Goal: Task Accomplishment & Management: Manage account settings

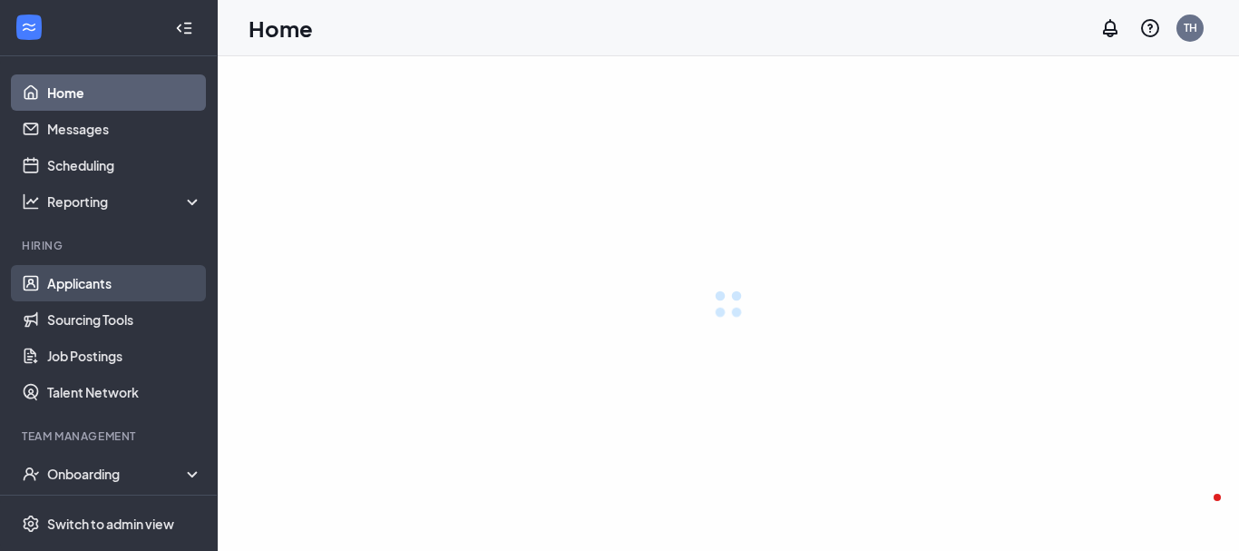
click at [72, 281] on link "Applicants" at bounding box center [124, 283] width 155 height 36
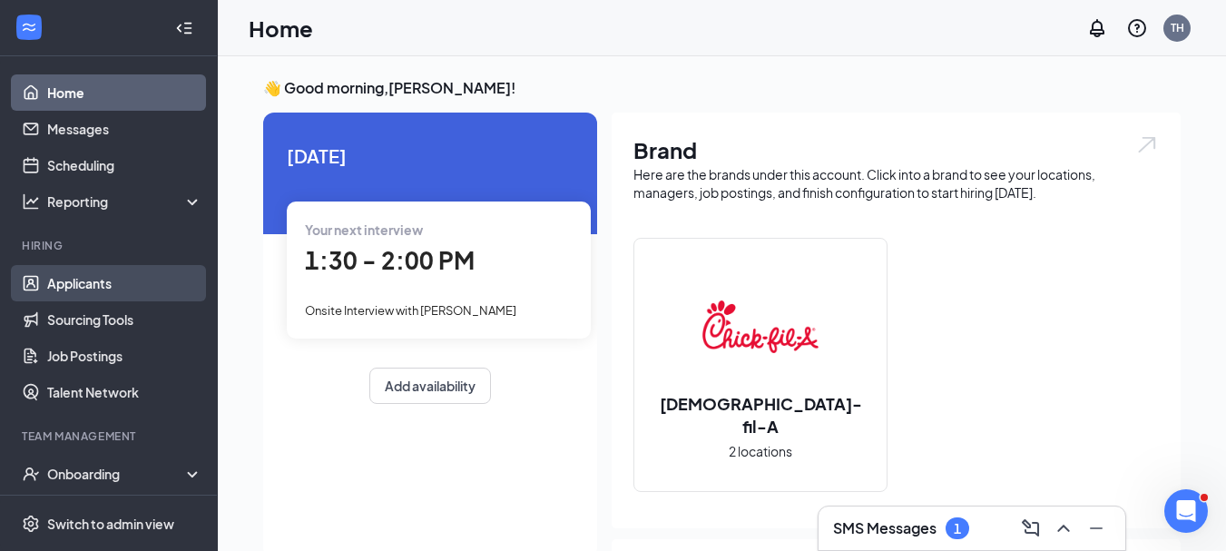
click at [95, 281] on link "Applicants" at bounding box center [124, 283] width 155 height 36
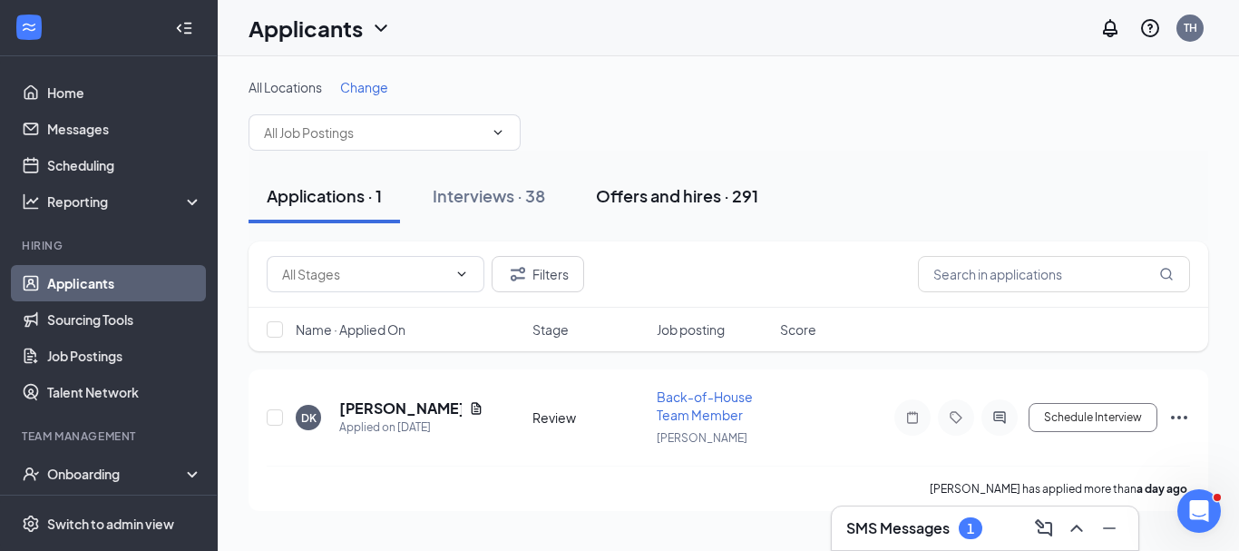
click at [722, 198] on div "Offers and hires · 291" at bounding box center [677, 195] width 162 height 23
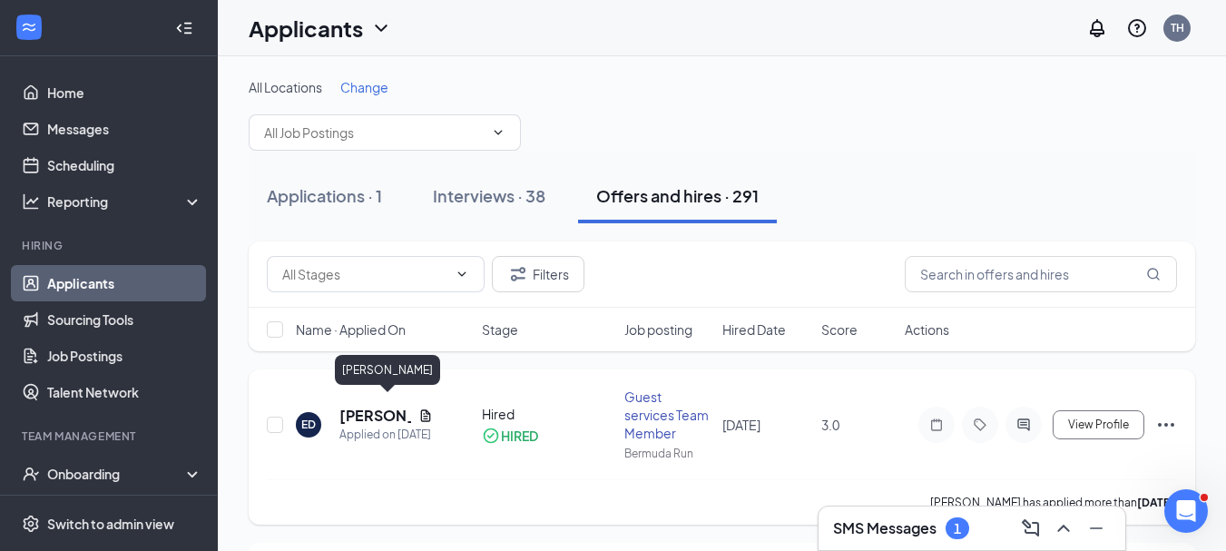
click at [368, 406] on h5 "[PERSON_NAME]" at bounding box center [375, 416] width 72 height 20
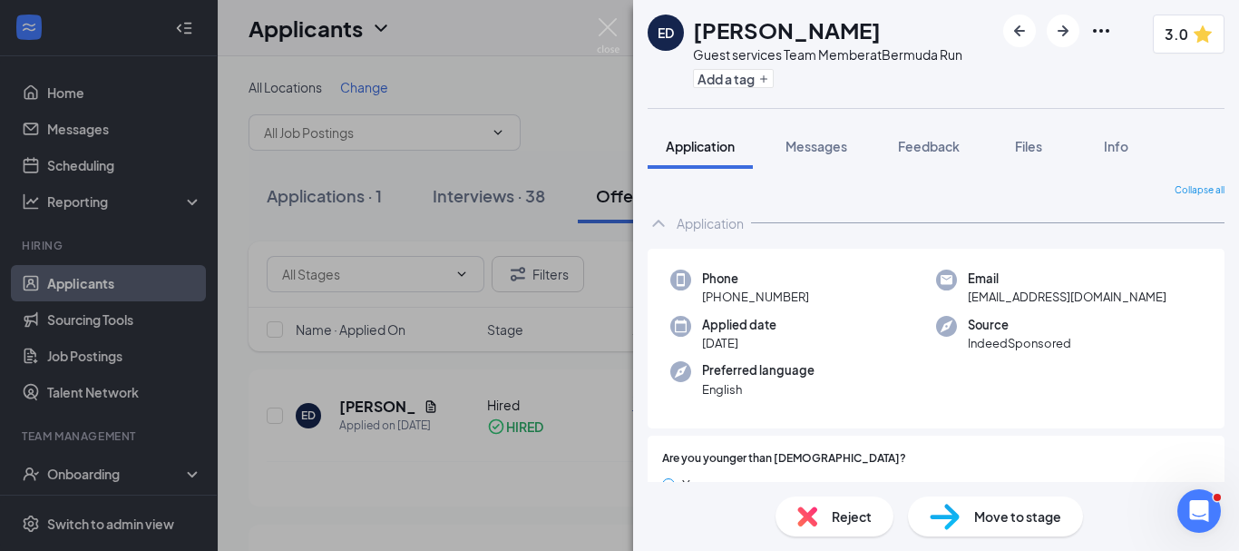
click at [573, 388] on div "ED [PERSON_NAME] Guest services Team Member at [GEOGRAPHIC_DATA] Run Add a tag …" at bounding box center [619, 275] width 1239 height 551
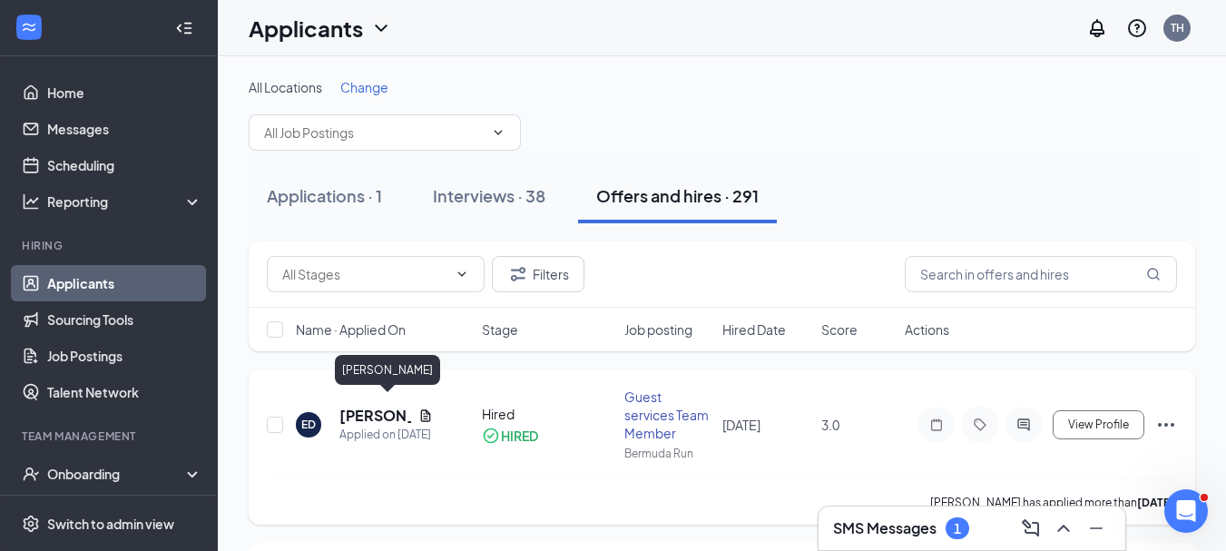
click at [366, 406] on h5 "[PERSON_NAME]" at bounding box center [375, 416] width 72 height 20
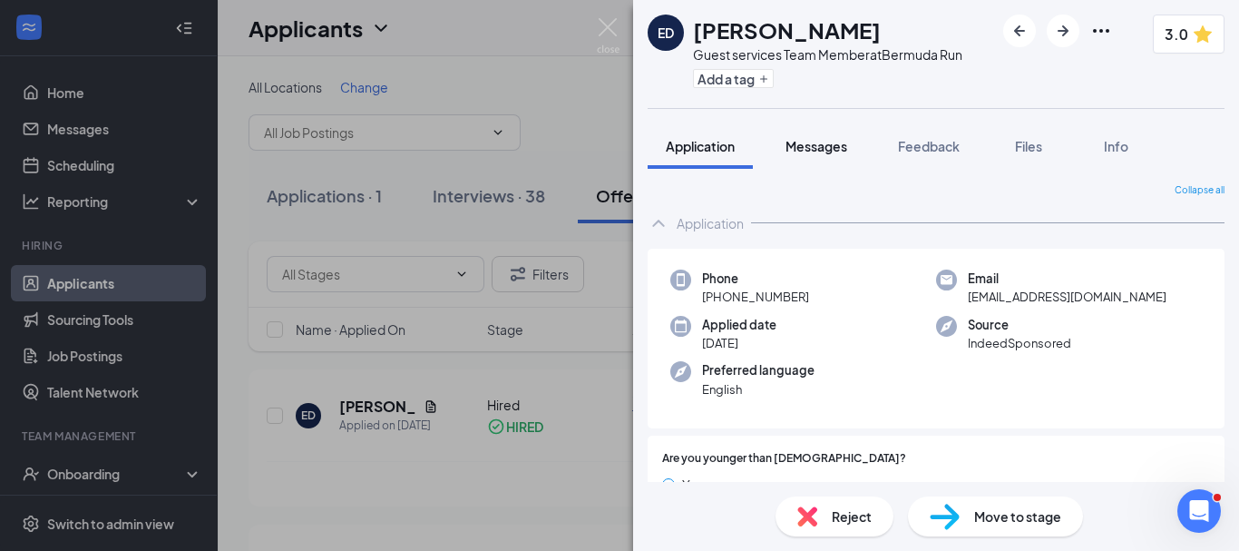
click at [825, 145] on span "Messages" at bounding box center [817, 146] width 62 height 16
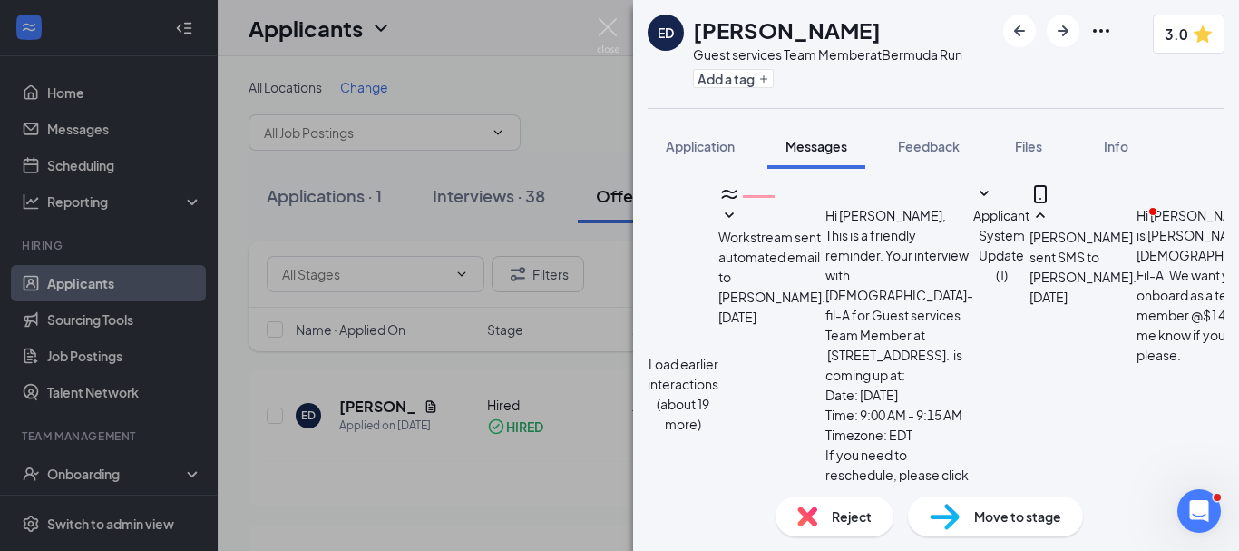
scroll to position [875, 0]
type textarea "Hi [PERSON_NAME], This is [PERSON_NAME] from [DEMOGRAPHIC_DATA]-fil-A. After fu…"
checkbox input "true"
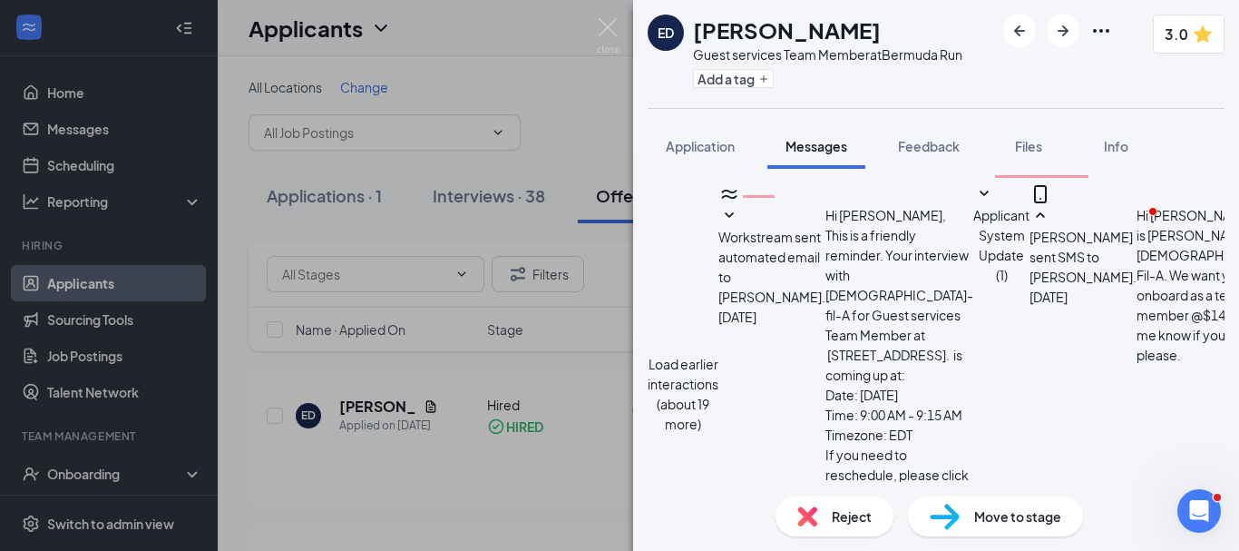
type textarea "Hi [PERSON_NAME], This is [PERSON_NAME] from [DEMOGRAPHIC_DATA]-fil-A. After fu…"
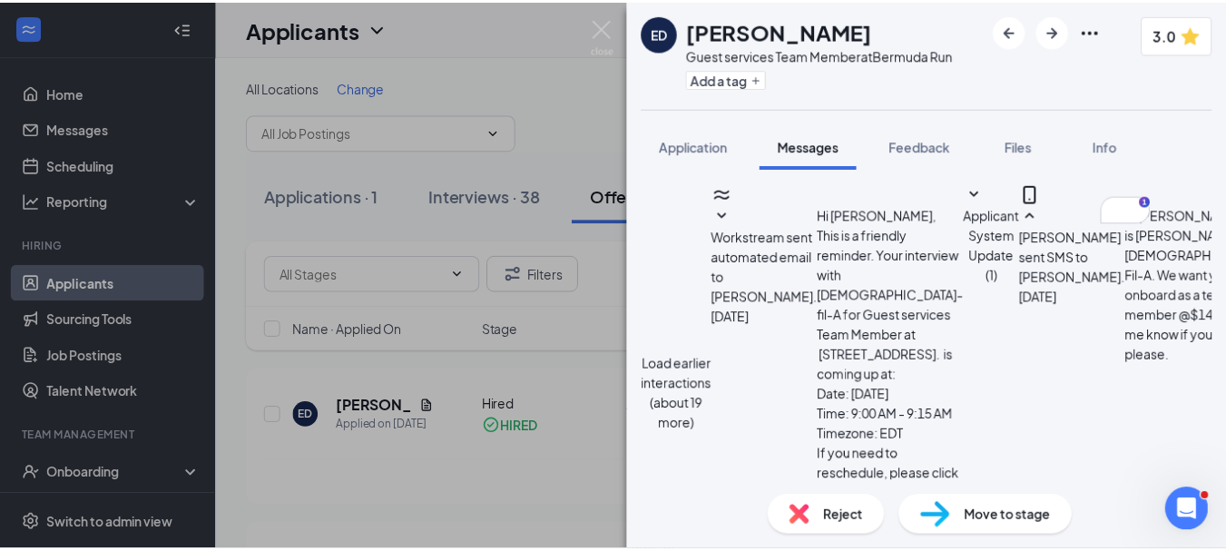
scroll to position [1249, 0]
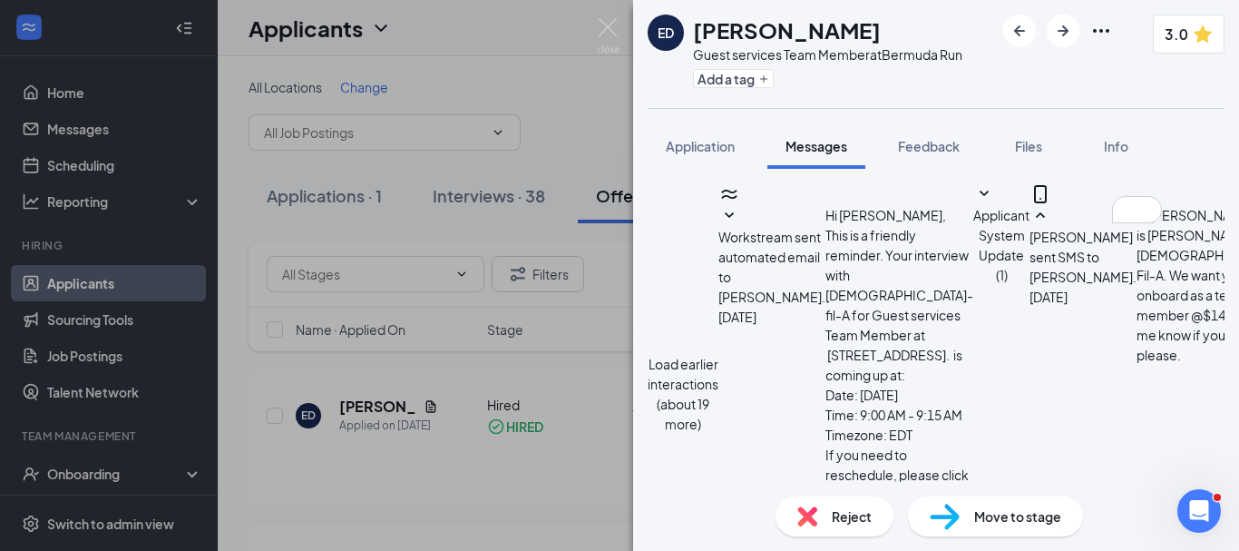
click at [603, 154] on div "ED [PERSON_NAME] Guest services Team Member at [GEOGRAPHIC_DATA] Run Add a tag …" at bounding box center [619, 275] width 1239 height 551
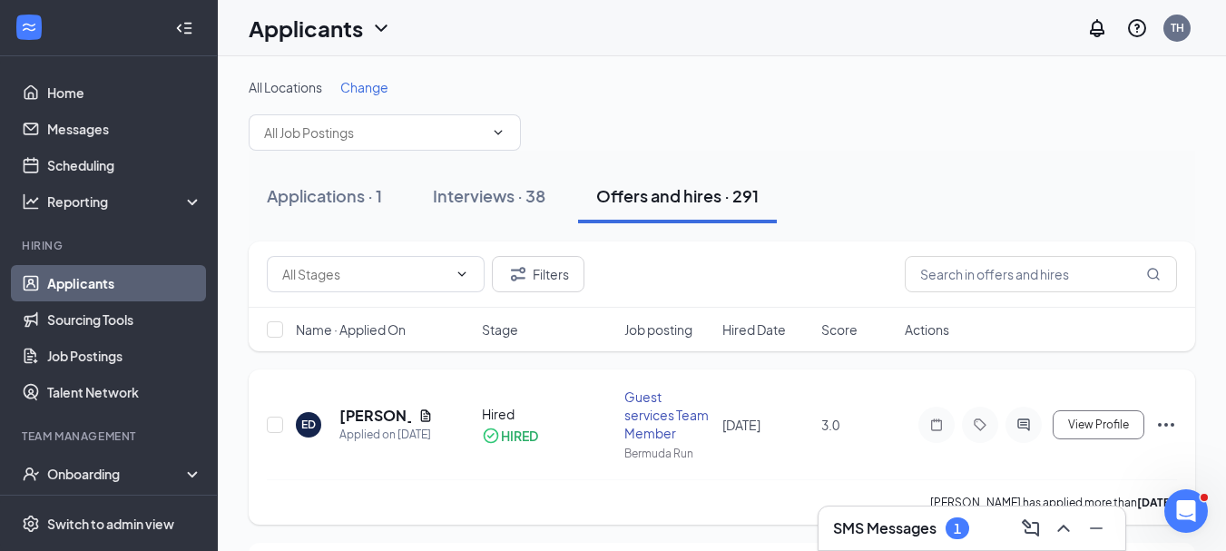
click at [1160, 424] on icon "Ellipses" at bounding box center [1166, 425] width 16 height 4
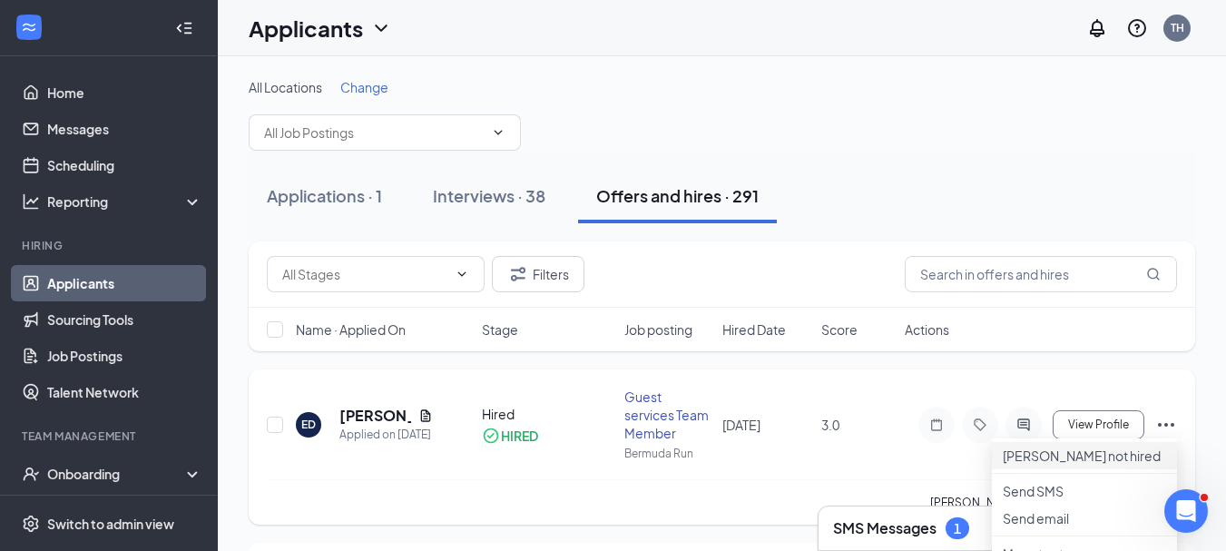
click at [1063, 465] on p "[PERSON_NAME] not hired" at bounding box center [1084, 455] width 163 height 18
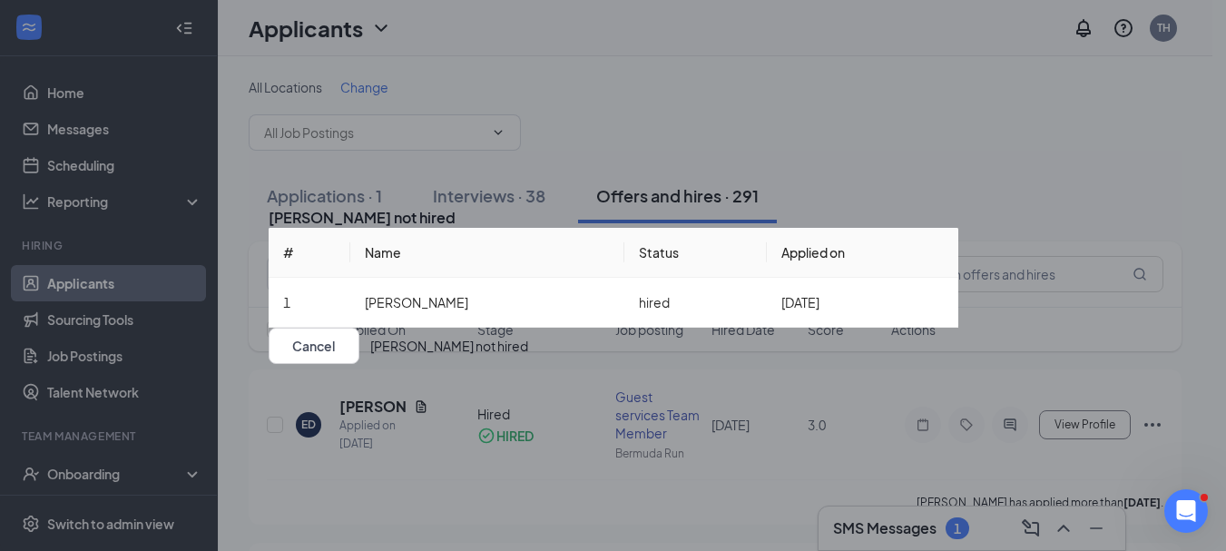
click at [528, 364] on button "[PERSON_NAME] not hired" at bounding box center [449, 346] width 158 height 36
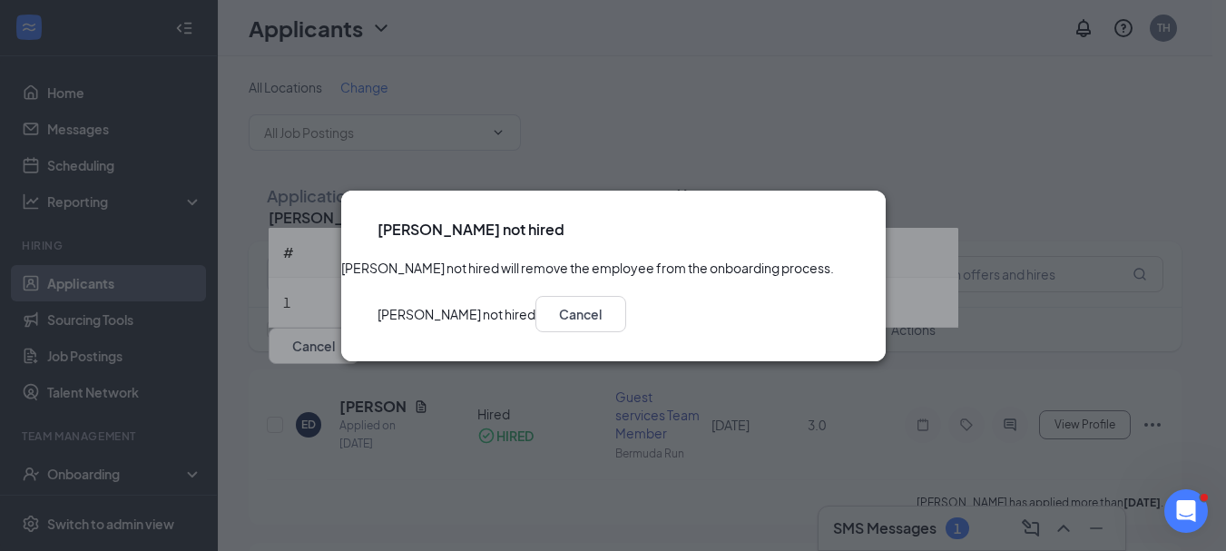
click at [535, 332] on button "[PERSON_NAME] not hired" at bounding box center [456, 314] width 158 height 36
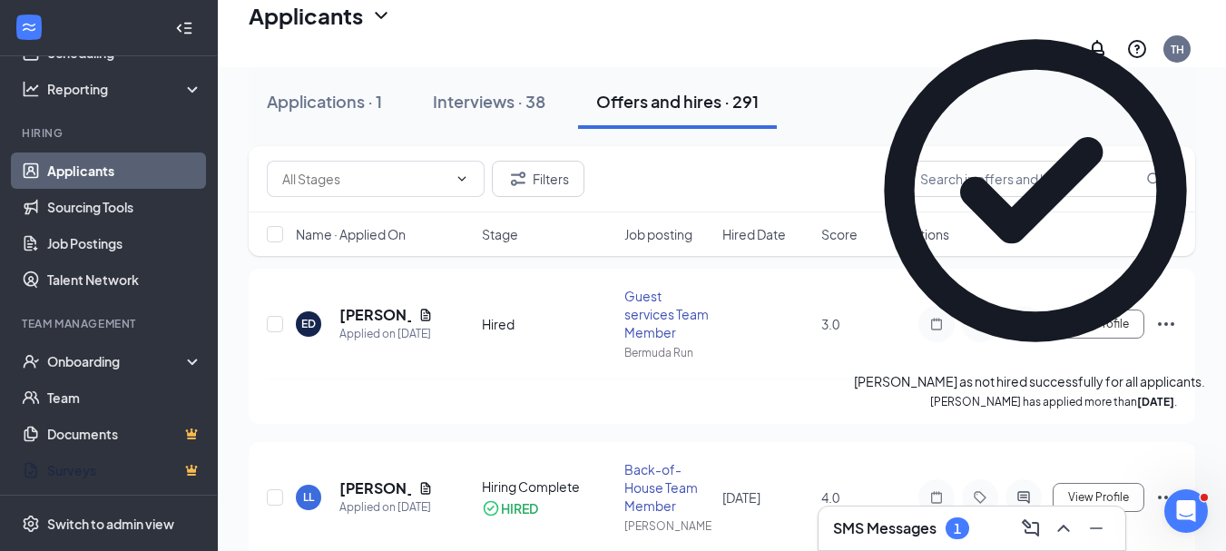
scroll to position [113, 0]
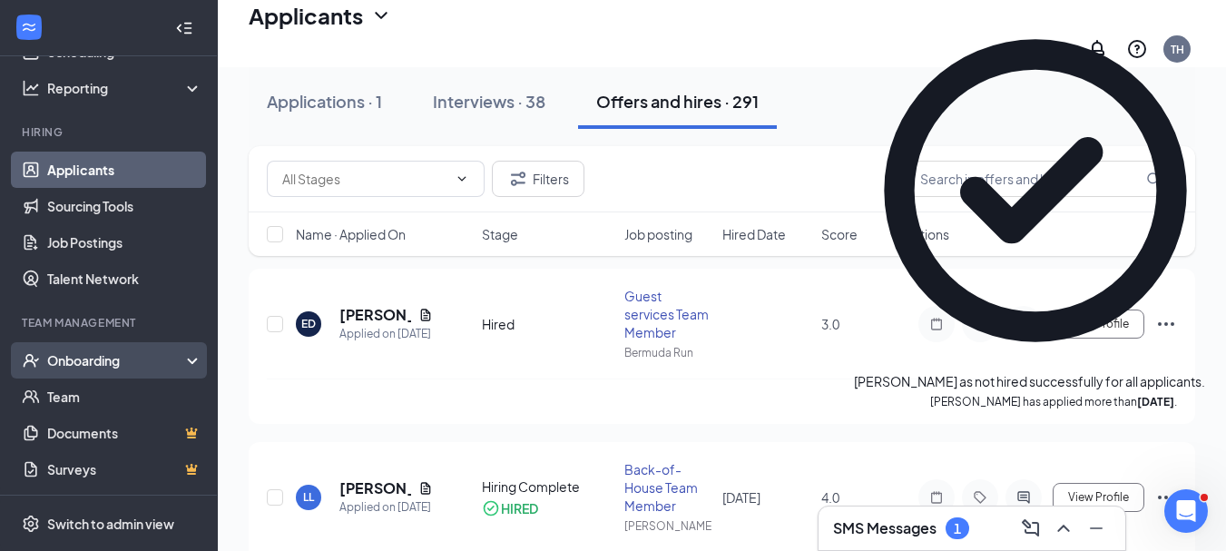
click at [169, 360] on div "Onboarding" at bounding box center [117, 360] width 140 height 18
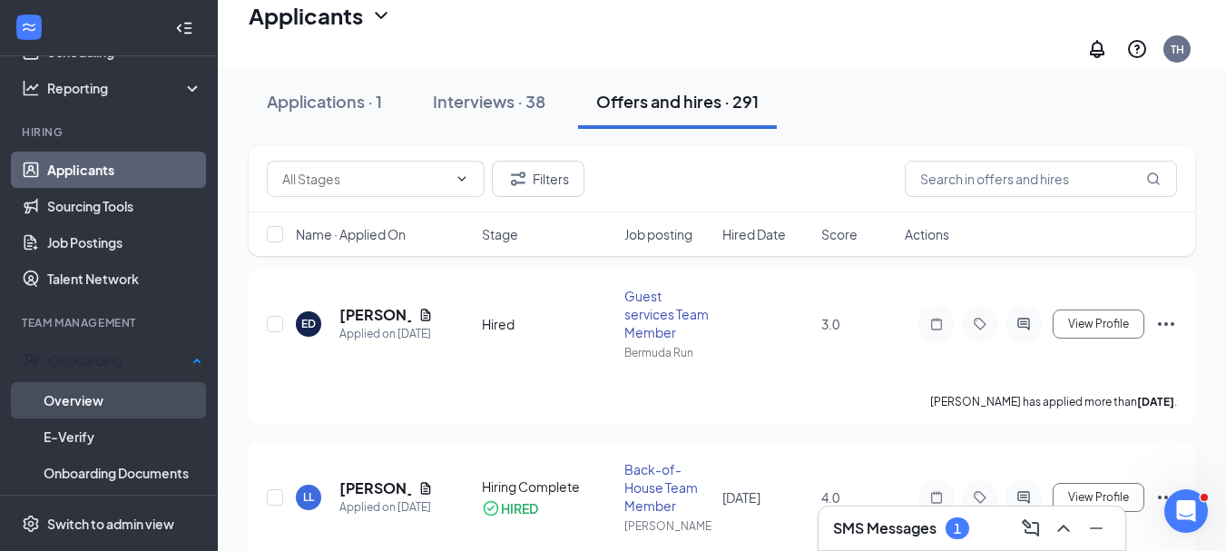
click at [130, 393] on link "Overview" at bounding box center [123, 400] width 159 height 36
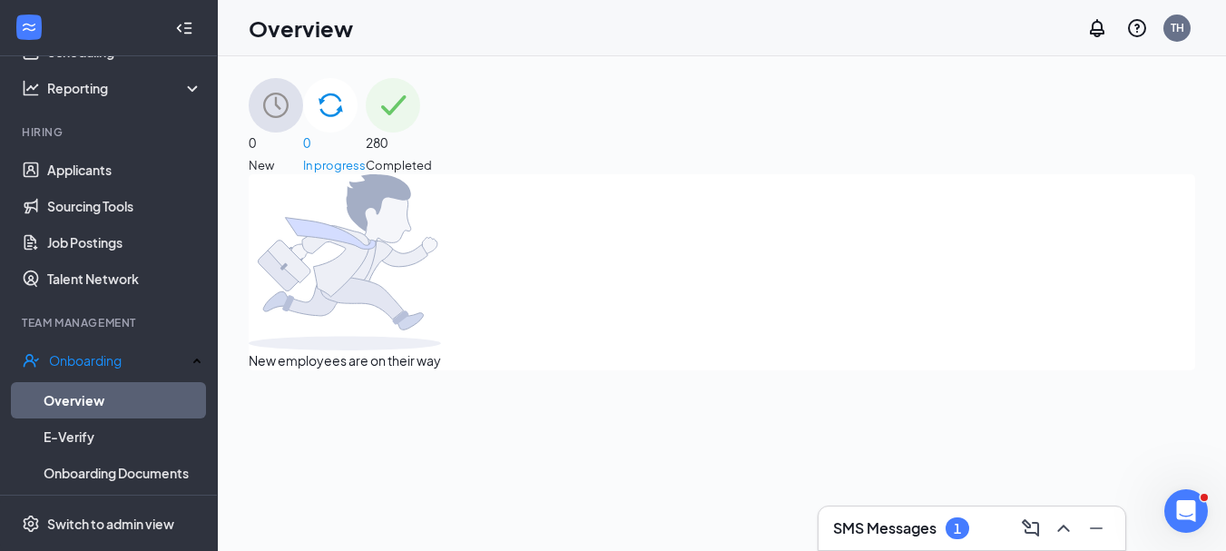
click at [432, 132] on span "280" at bounding box center [399, 142] width 66 height 20
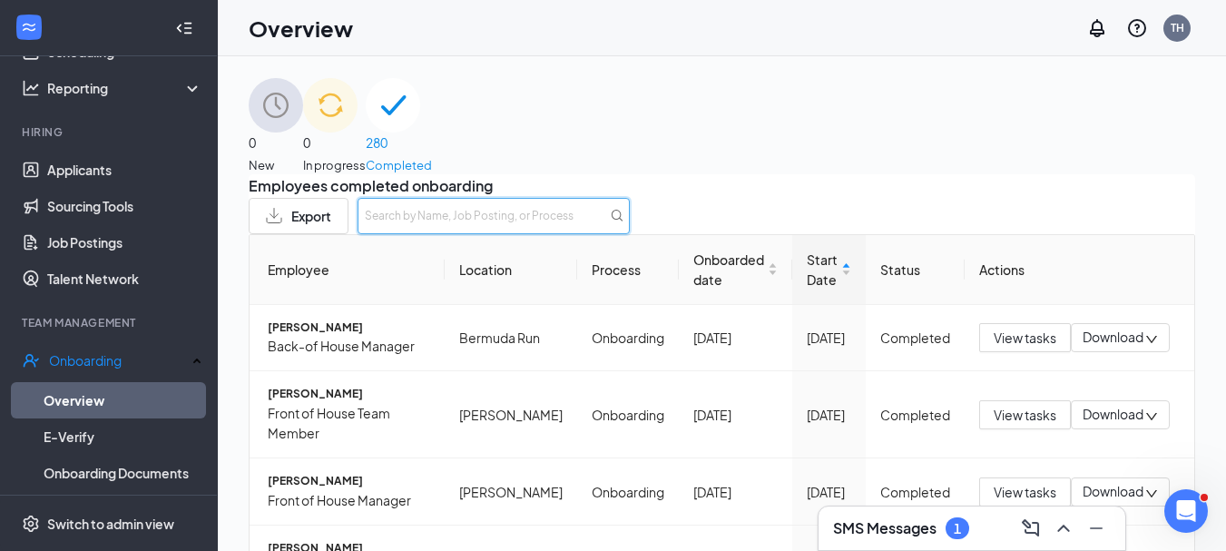
click at [630, 223] on input "text" at bounding box center [493, 216] width 272 height 36
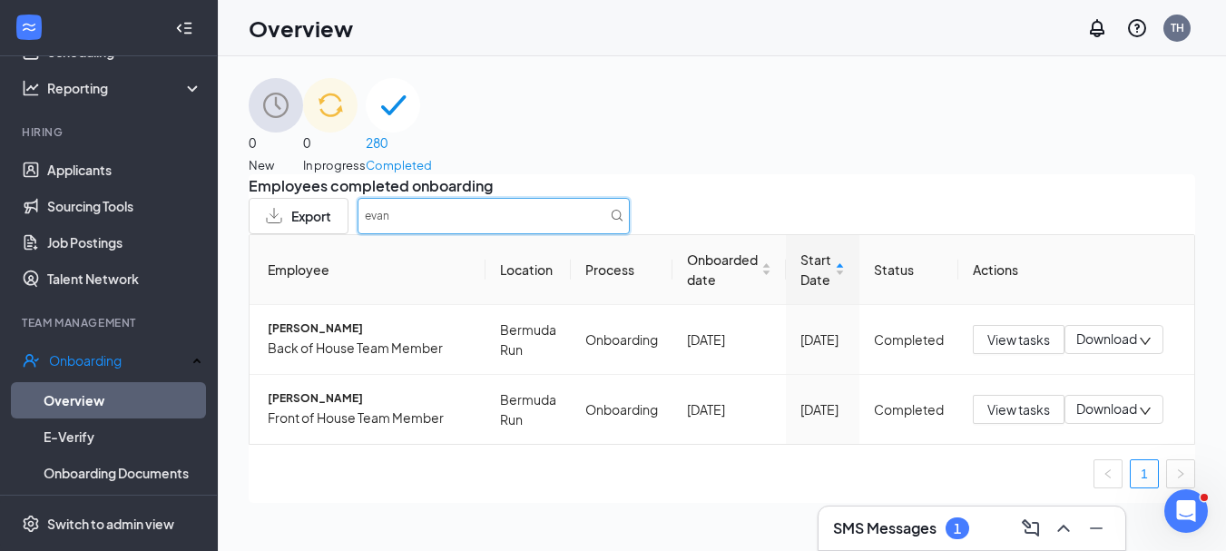
type input "evan"
click at [641, 191] on div "Employees completed onboarding Export evan Employee Location Process Onboarded …" at bounding box center [722, 338] width 946 height 328
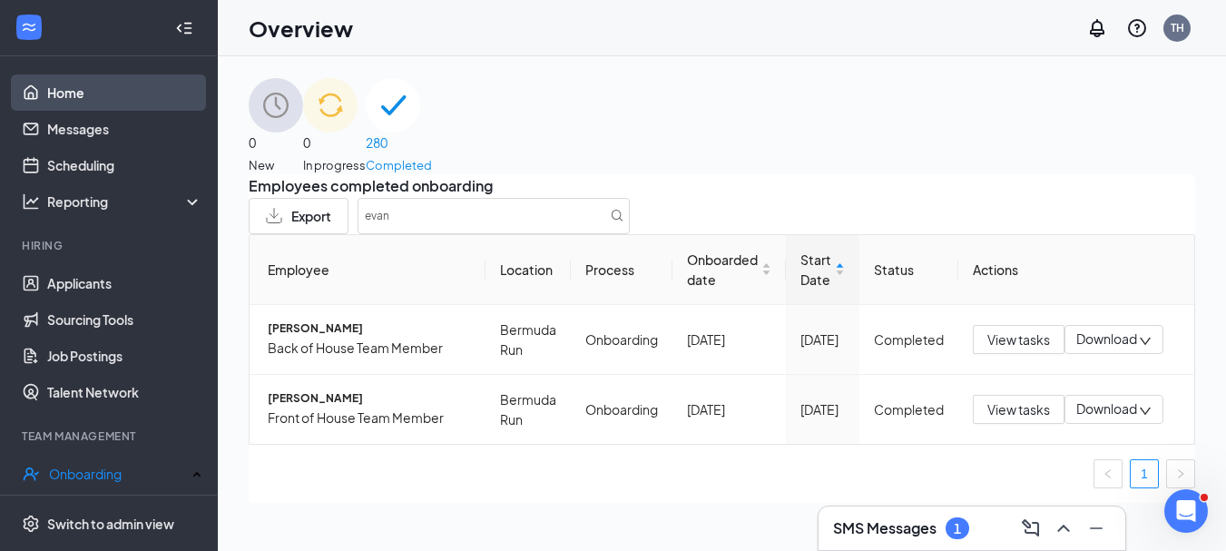
click at [76, 100] on link "Home" at bounding box center [124, 92] width 155 height 36
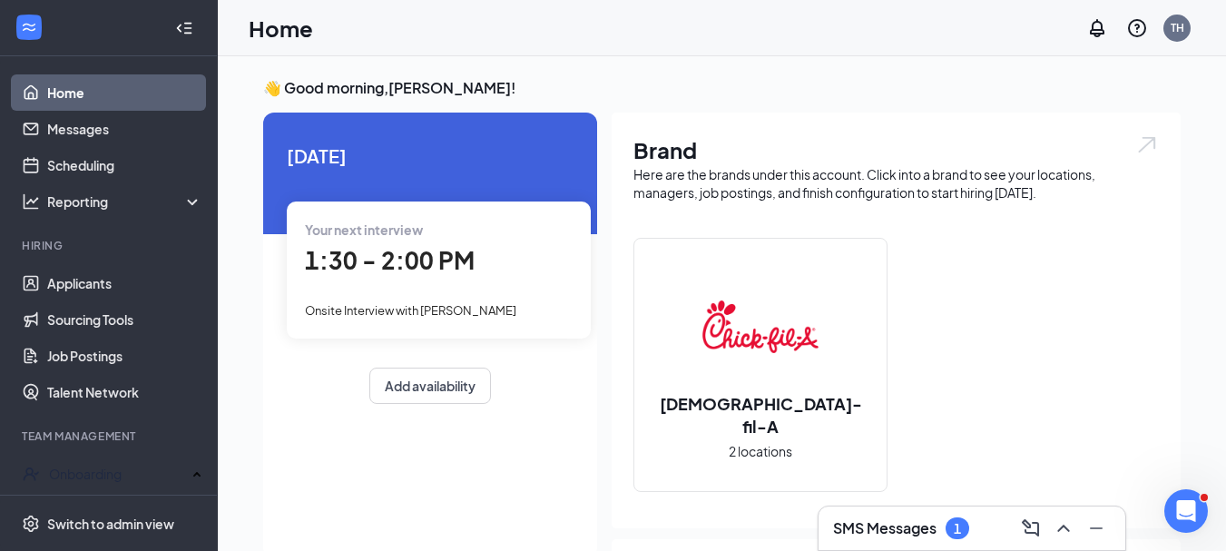
click at [512, 278] on div "1:30 - 2:00 PM" at bounding box center [439, 260] width 268 height 37
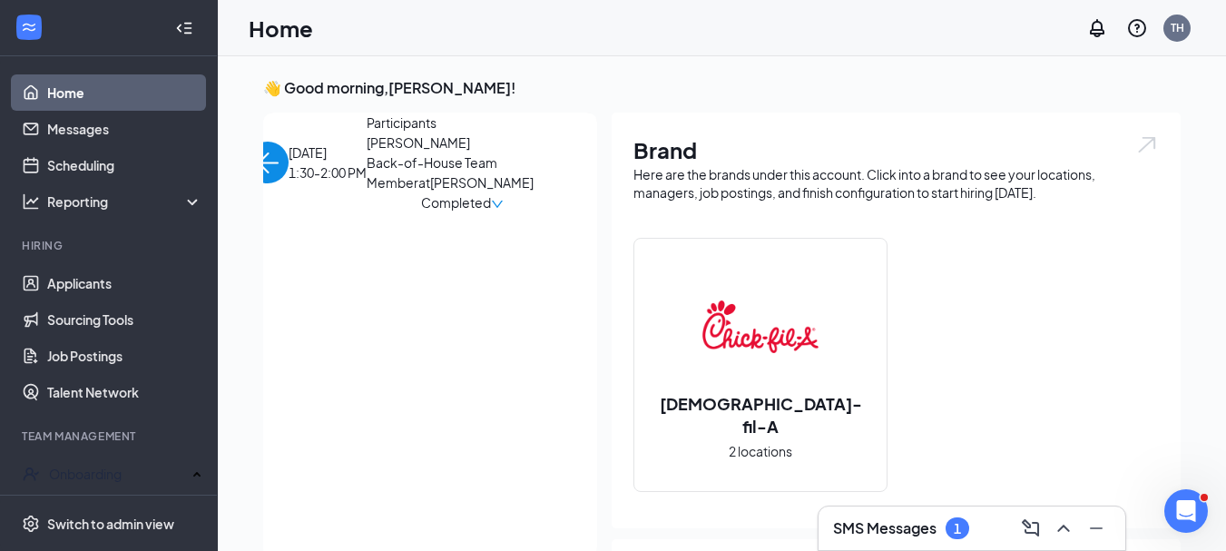
scroll to position [7, 0]
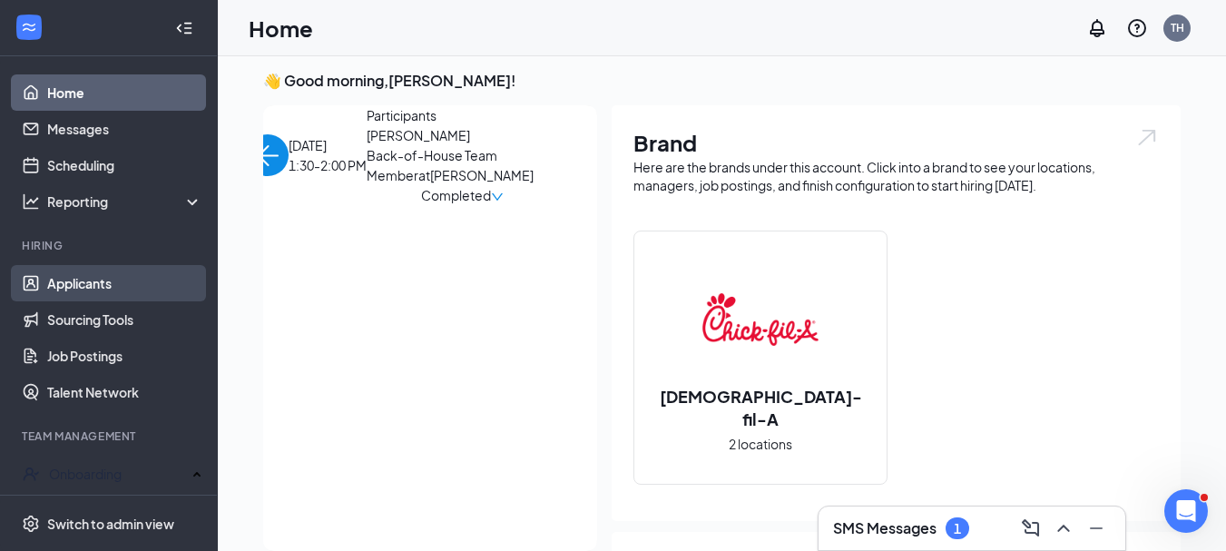
click at [83, 283] on link "Applicants" at bounding box center [124, 283] width 155 height 36
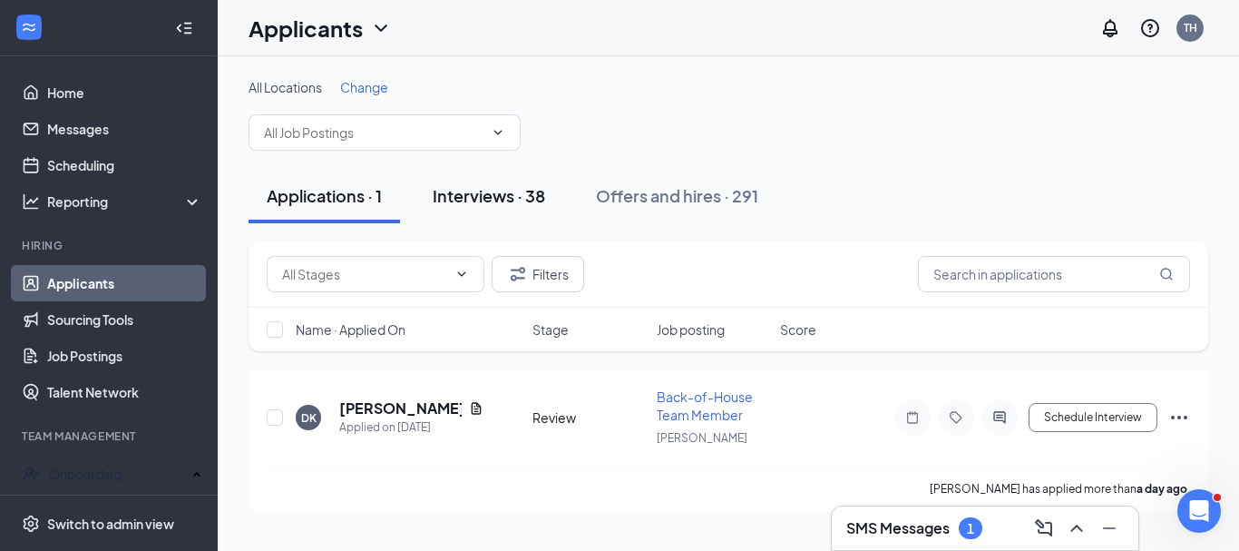
click at [512, 201] on div "Interviews · 38" at bounding box center [489, 195] width 113 height 23
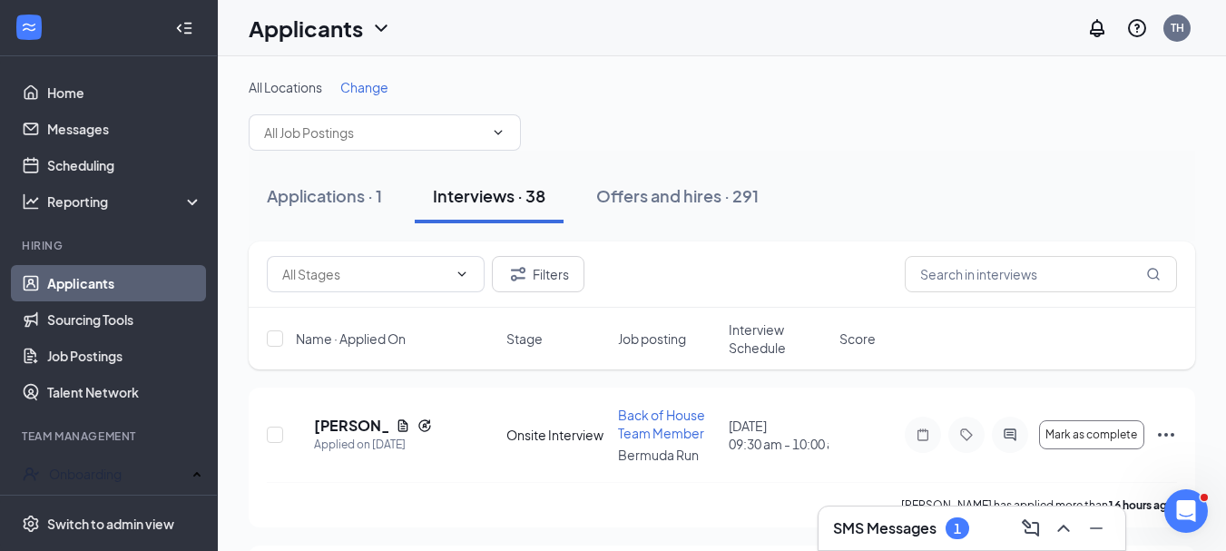
click at [978, 528] on div "SMS Messages 1" at bounding box center [972, 528] width 278 height 29
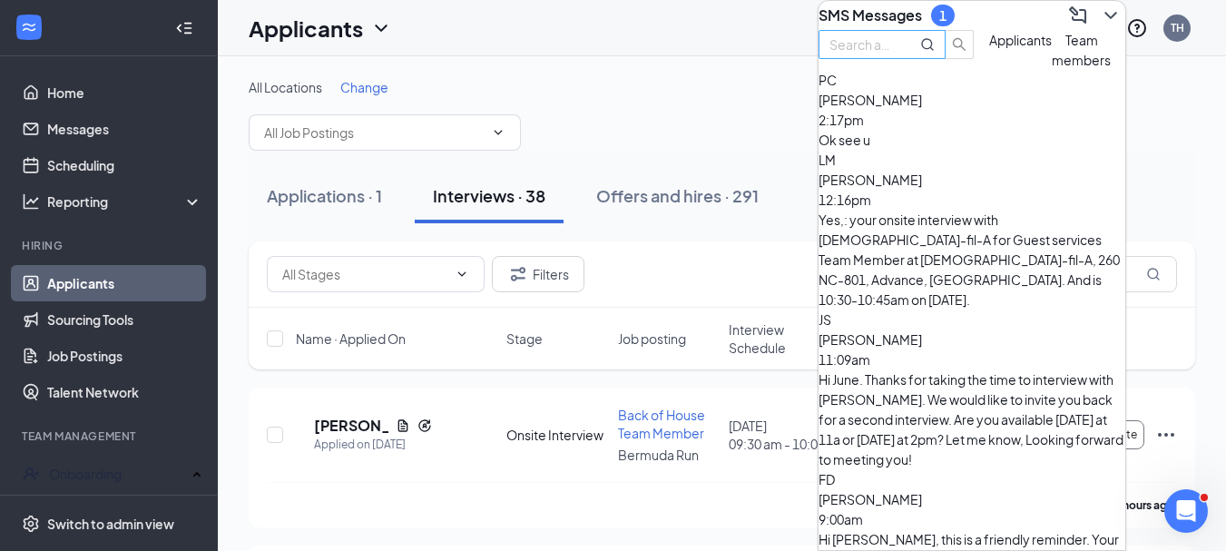
click at [895, 54] on input "text" at bounding box center [861, 44] width 65 height 20
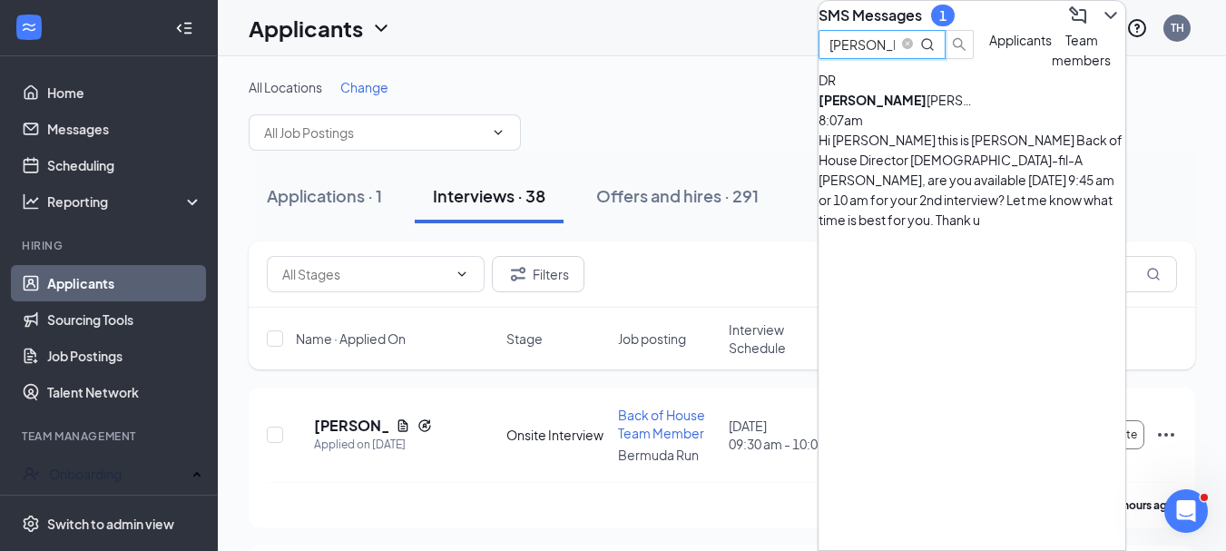
type input "[PERSON_NAME]"
click at [971, 183] on div "Hi [PERSON_NAME] this is [PERSON_NAME] Back of House Director [DEMOGRAPHIC_DATA…" at bounding box center [971, 180] width 307 height 100
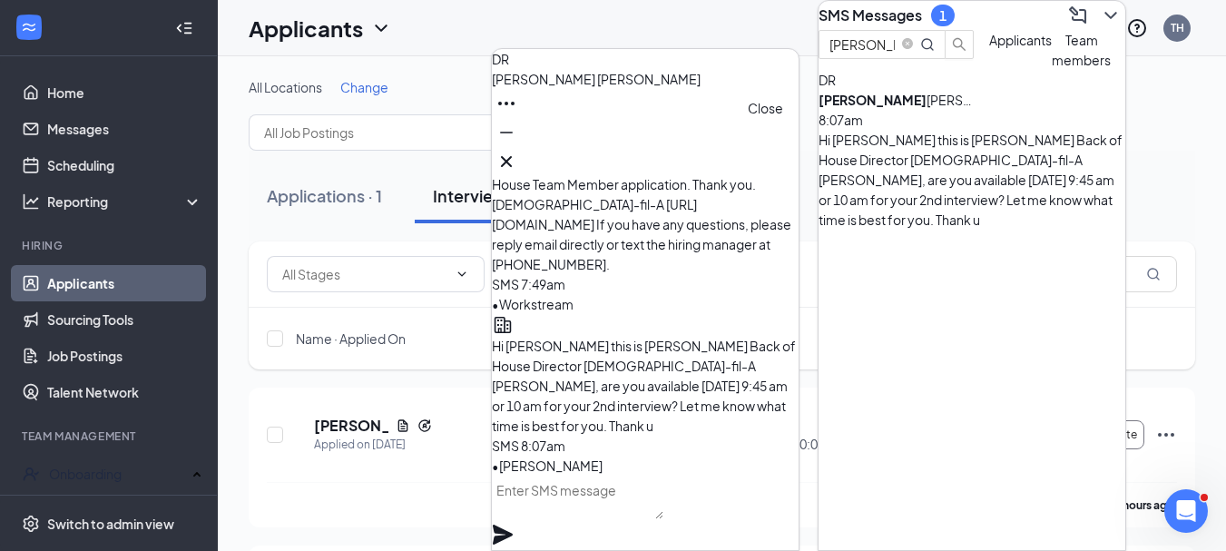
click at [512, 156] on icon "Cross" at bounding box center [506, 161] width 11 height 11
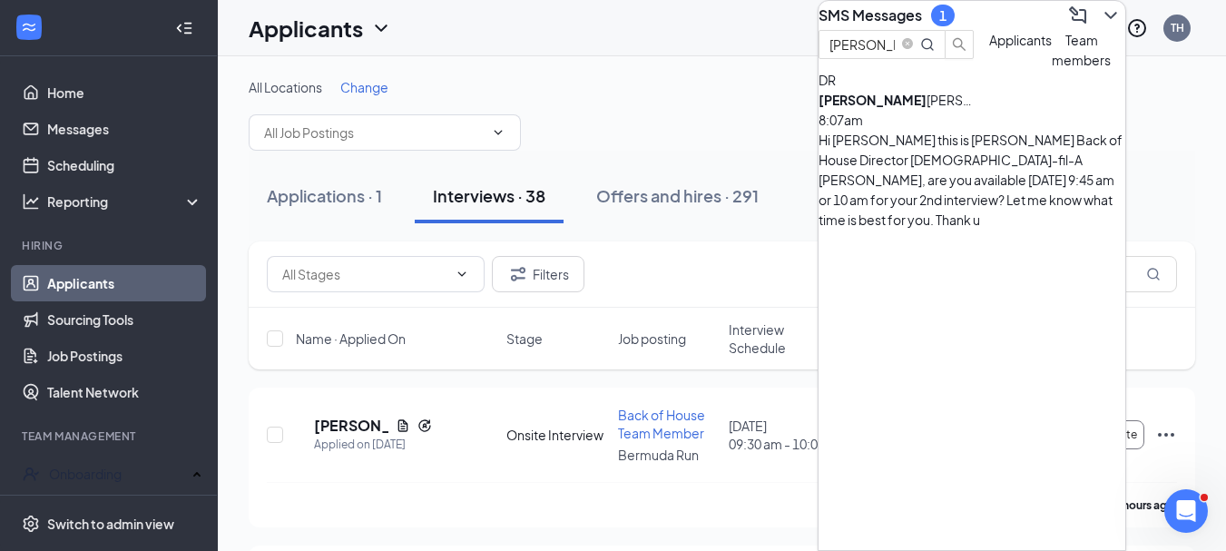
click at [1100, 23] on icon "ChevronDown" at bounding box center [1111, 16] width 22 height 22
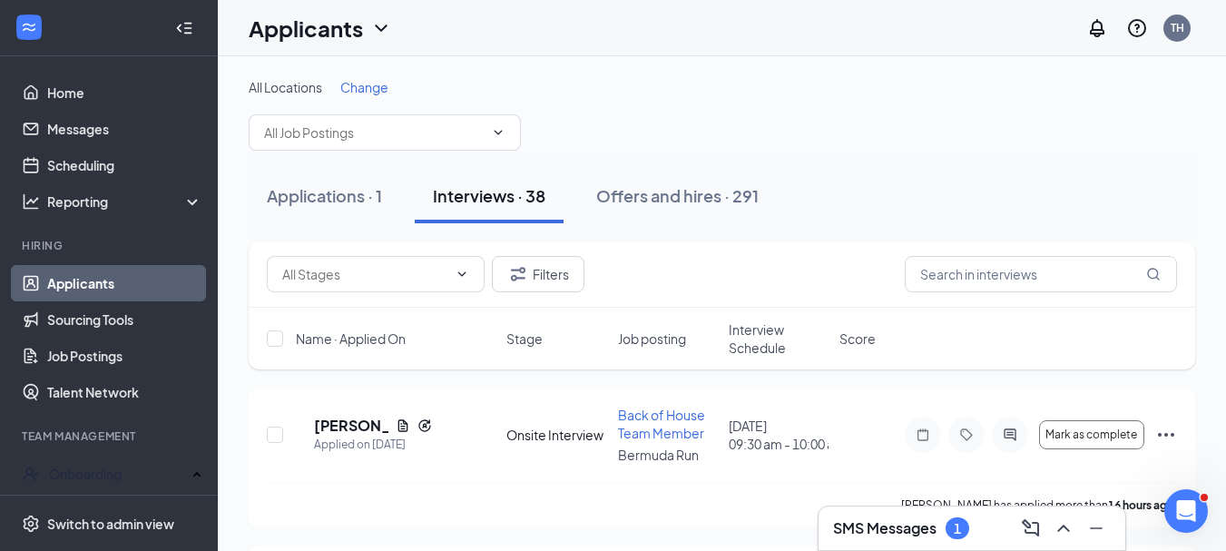
click at [901, 533] on h3 "SMS Messages" at bounding box center [884, 528] width 103 height 20
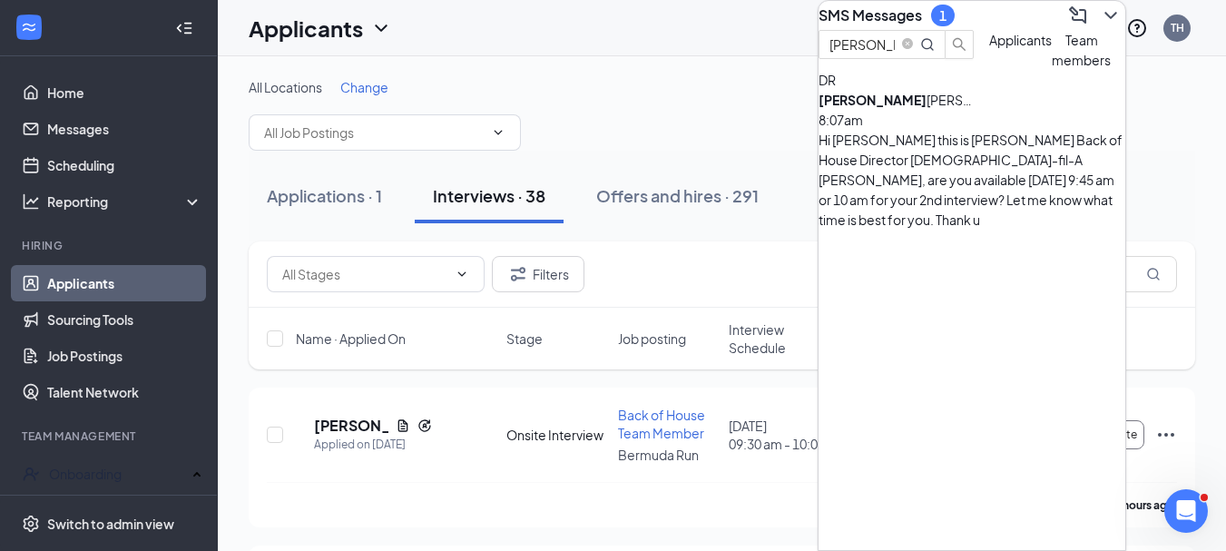
click at [972, 130] on div "[PERSON_NAME] 8:07am" at bounding box center [971, 110] width 307 height 40
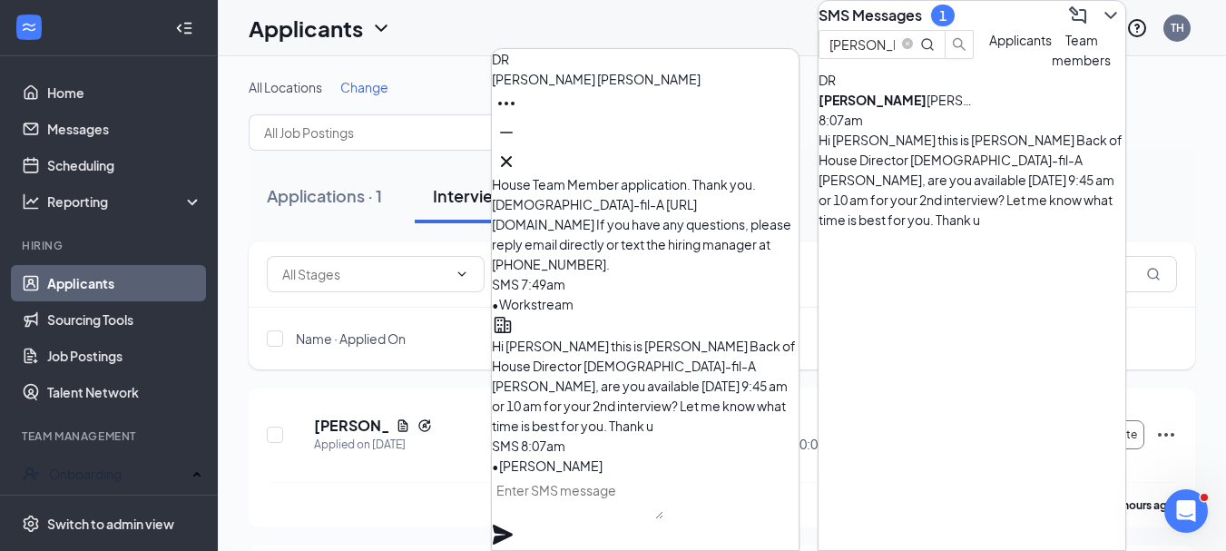
click at [972, 130] on div "[PERSON_NAME] 8:07am" at bounding box center [971, 110] width 307 height 40
click at [600, 518] on textarea at bounding box center [577, 497] width 171 height 44
click at [512, 156] on icon "Cross" at bounding box center [506, 161] width 11 height 11
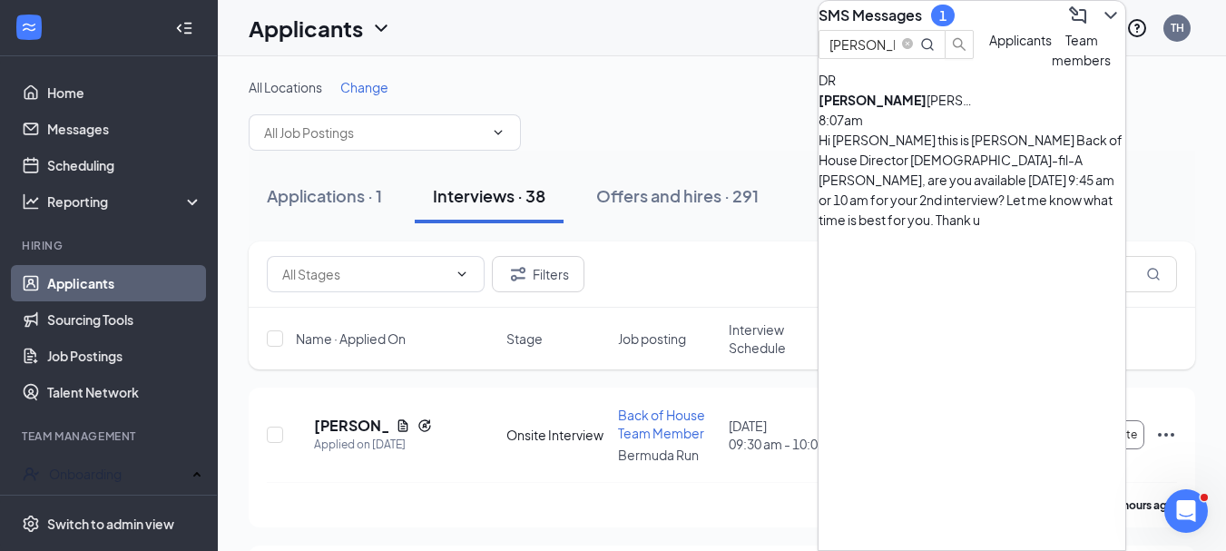
click at [1100, 20] on icon "ChevronDown" at bounding box center [1111, 16] width 22 height 22
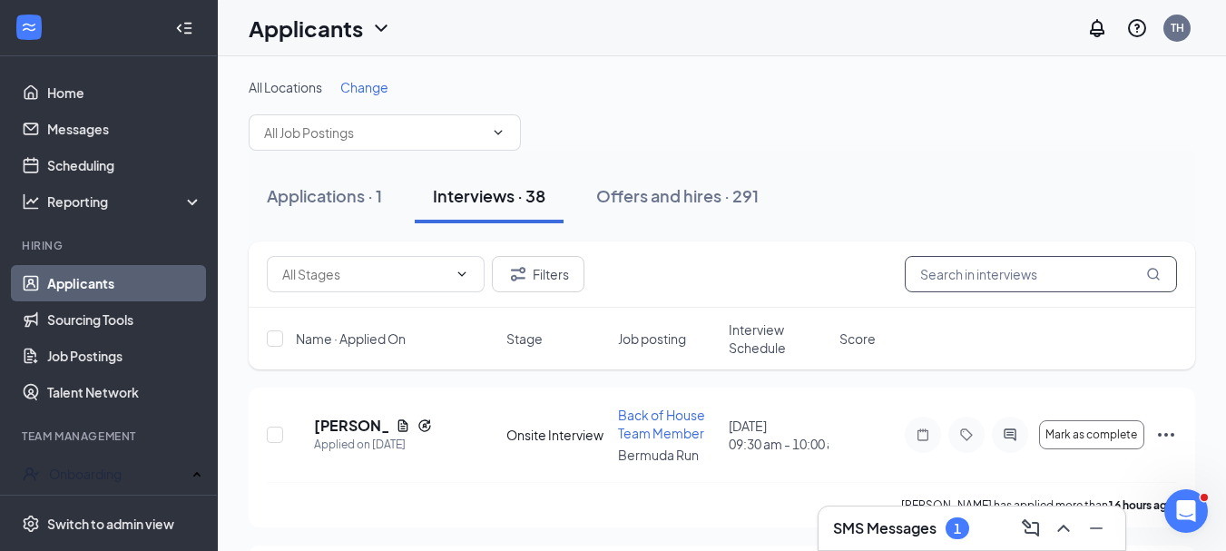
click at [964, 274] on input "text" at bounding box center [1041, 274] width 272 height 36
type input "[PERSON_NAME]"
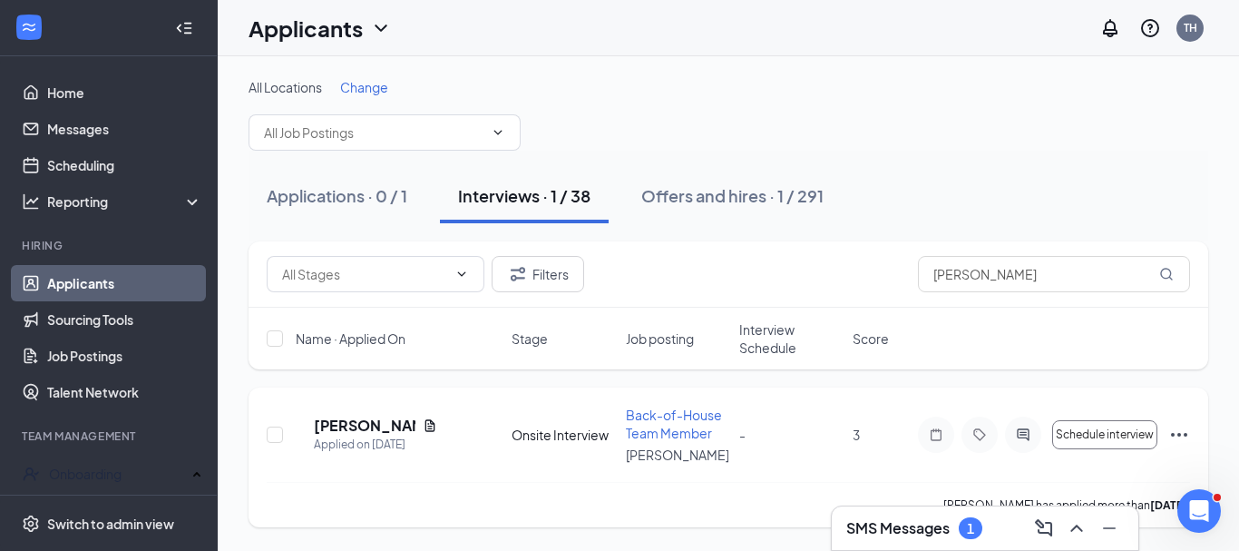
click at [1180, 433] on icon "Ellipses" at bounding box center [1179, 435] width 16 height 4
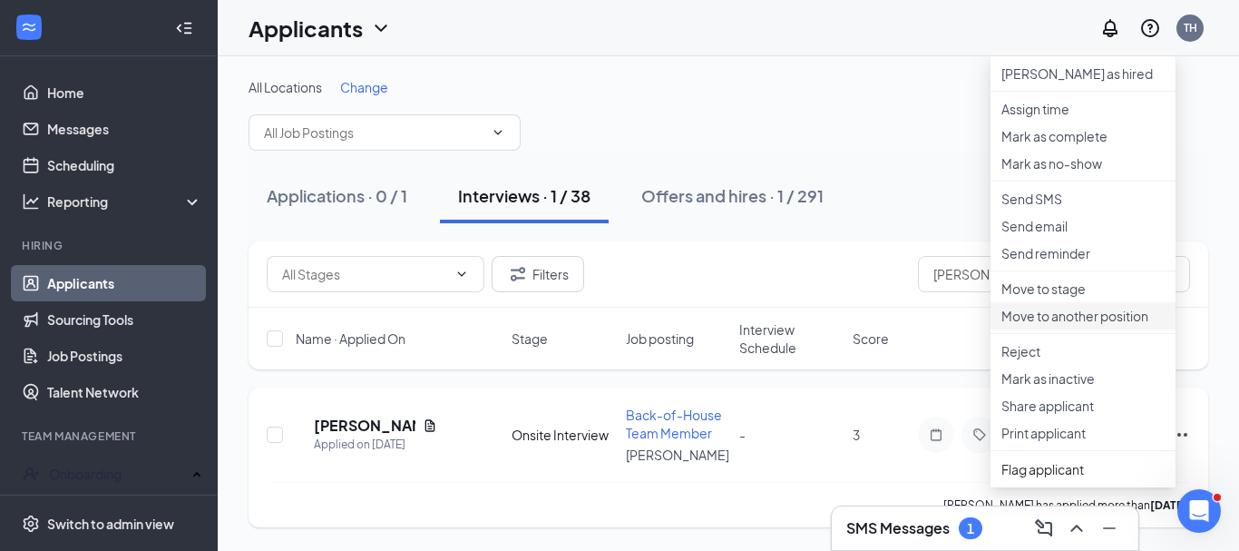
click at [1092, 325] on p "Move to another position" at bounding box center [1083, 316] width 163 height 18
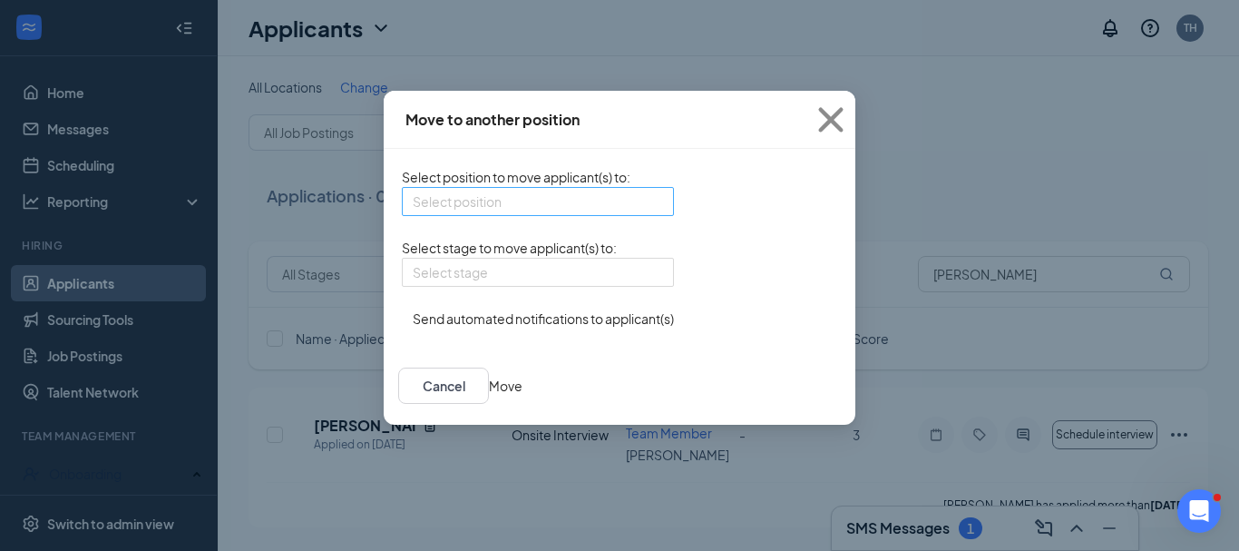
click at [542, 208] on div "Select position" at bounding box center [538, 201] width 272 height 29
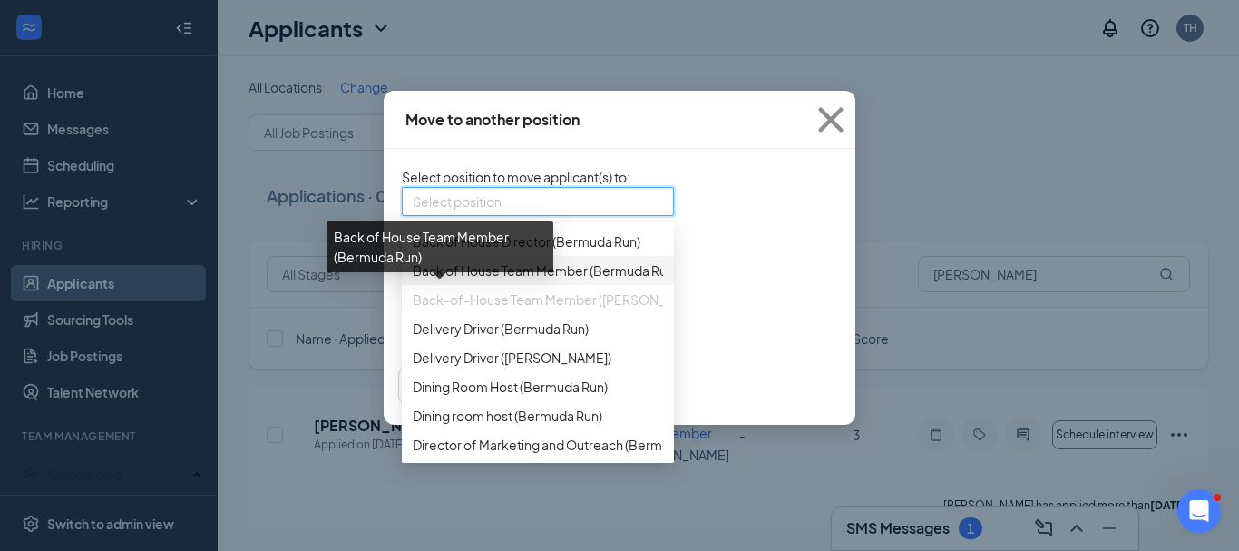
click at [457, 280] on span "Back of House Team Member (Bermuda Run)" at bounding box center [545, 270] width 265 height 20
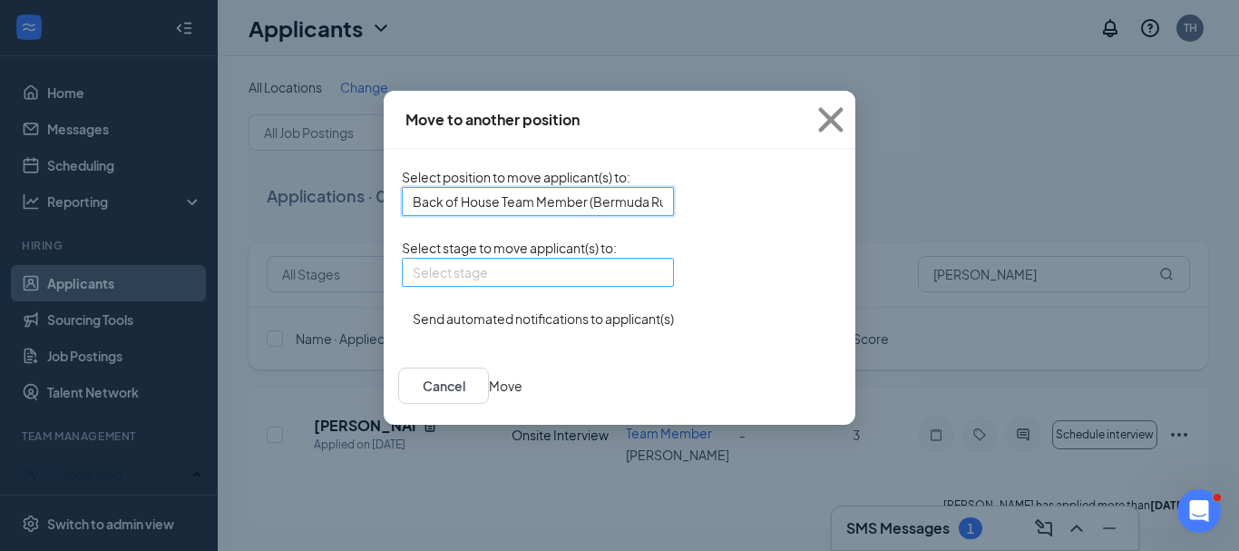
click at [544, 287] on div "Select stage" at bounding box center [538, 272] width 272 height 29
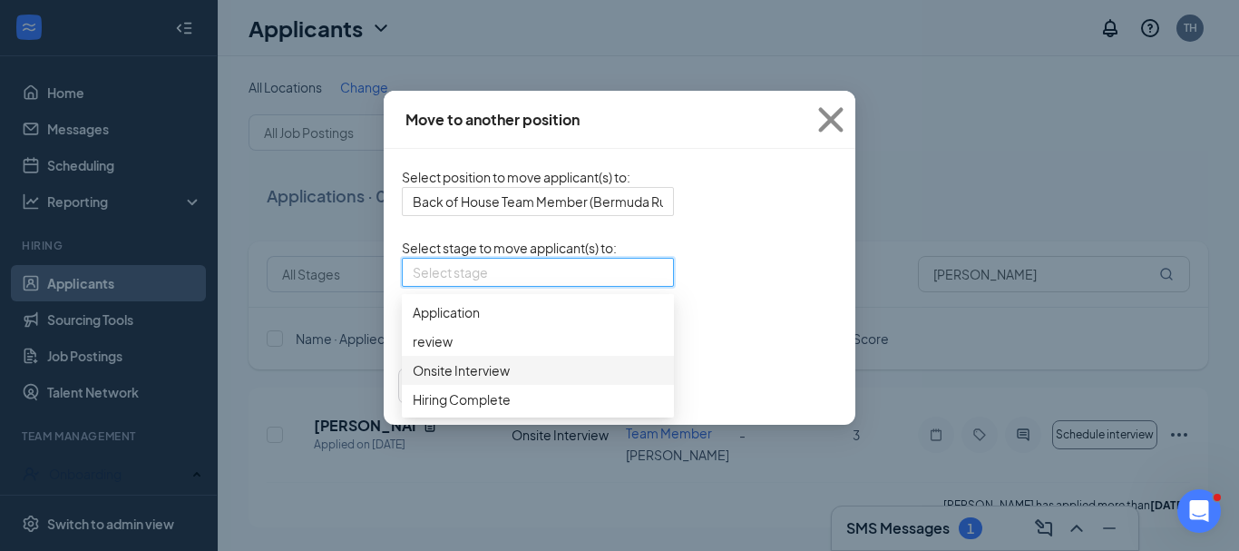
click at [413, 380] on span "Onsite Interview" at bounding box center [461, 370] width 97 height 20
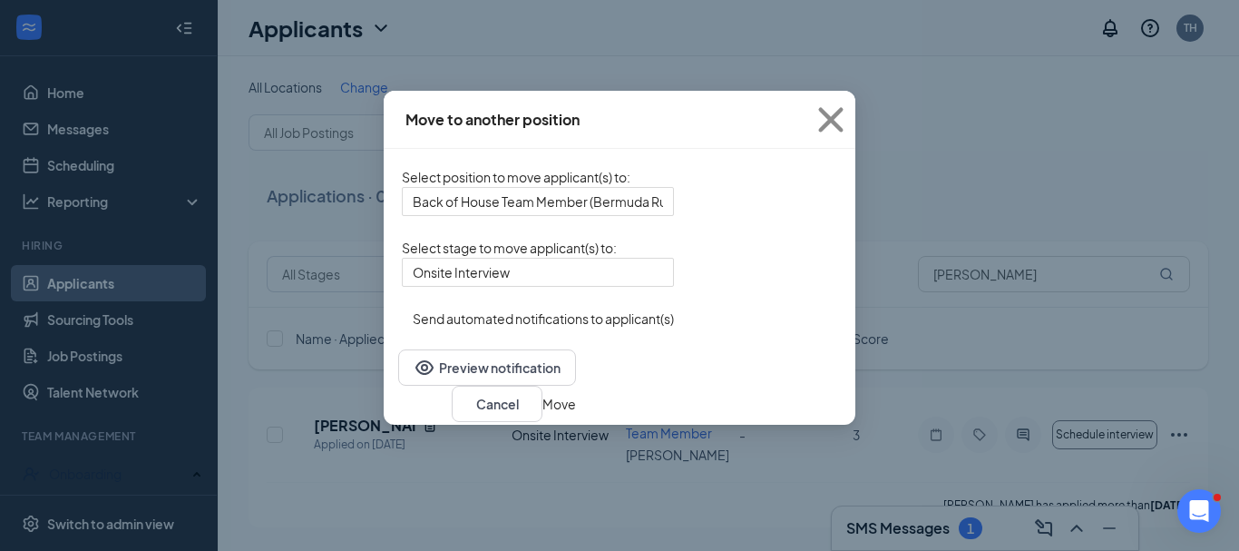
click at [402, 308] on button "button" at bounding box center [402, 308] width 0 height 0
click at [576, 414] on button "Move" at bounding box center [560, 404] width 34 height 20
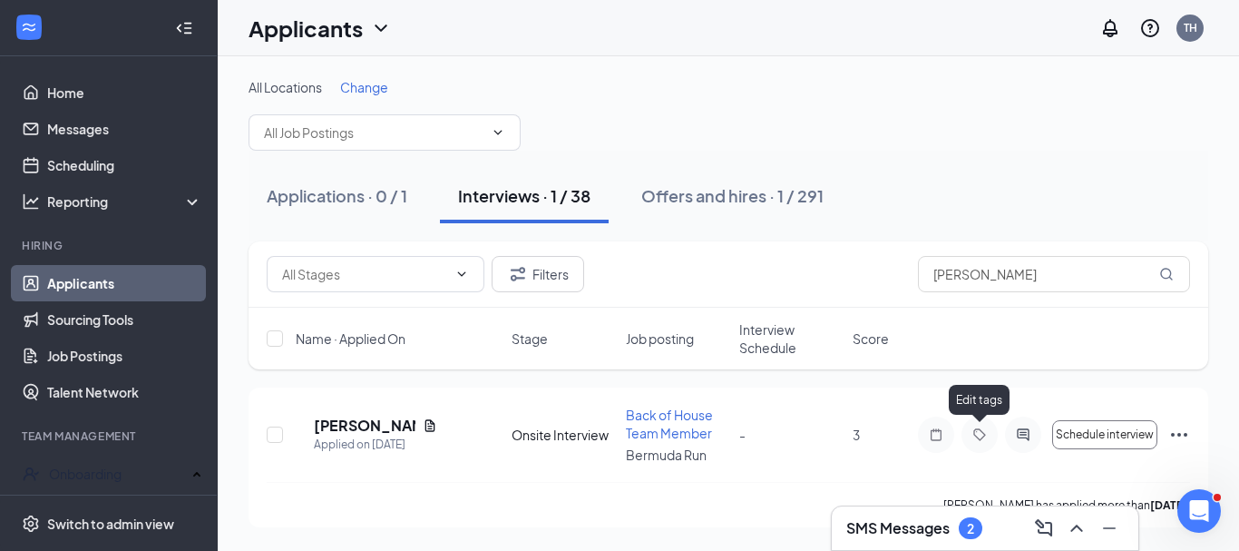
click at [974, 419] on div "Edit tags" at bounding box center [979, 403] width 61 height 37
